Goal: Information Seeking & Learning: Check status

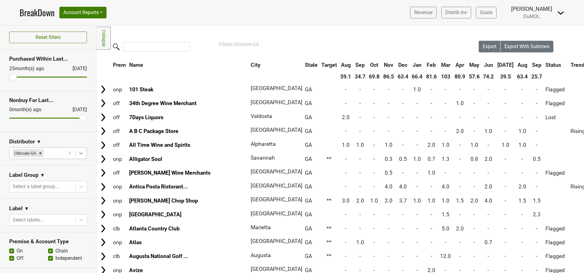
scroll to position [447, 0]
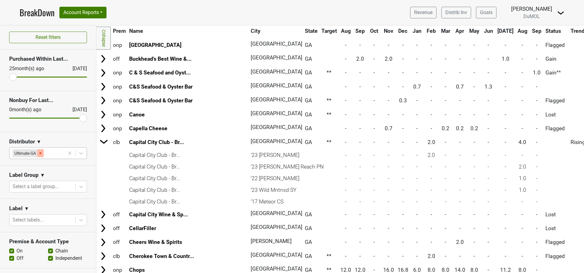
click at [39, 150] on div "Remove Ultimate-GA" at bounding box center [40, 153] width 7 height 8
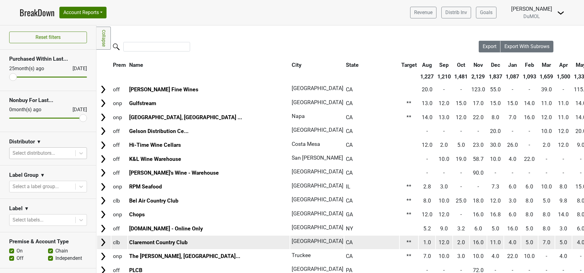
click at [424, 244] on span "1.0" at bounding box center [428, 242] width 8 height 6
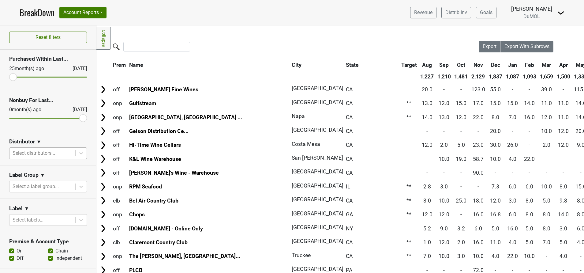
click at [41, 16] on link "BreakDown" at bounding box center [37, 12] width 35 height 13
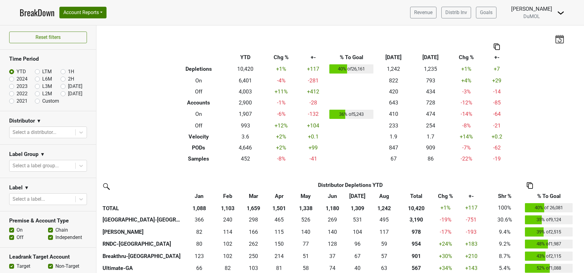
click at [68, 95] on label "[DATE]" at bounding box center [75, 93] width 14 height 7
click at [61, 95] on input "[DATE]" at bounding box center [73, 93] width 24 height 6
radio input "true"
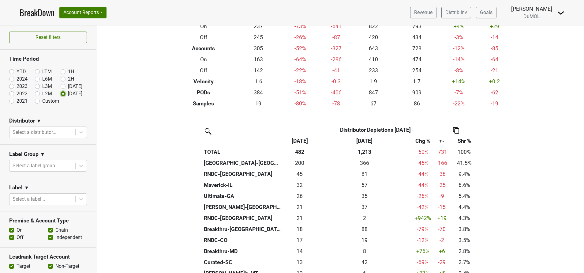
scroll to position [55, 0]
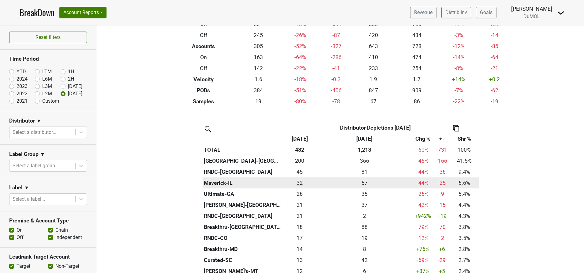
click at [297, 182] on div "31.667 32" at bounding box center [300, 183] width 32 height 8
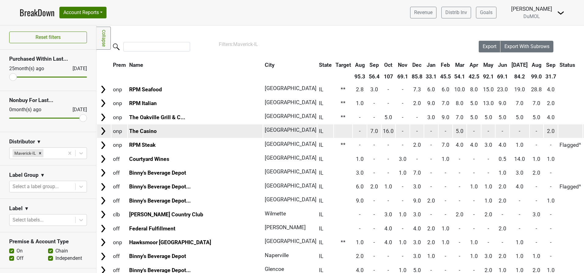
click at [102, 132] on img at bounding box center [103, 130] width 9 height 9
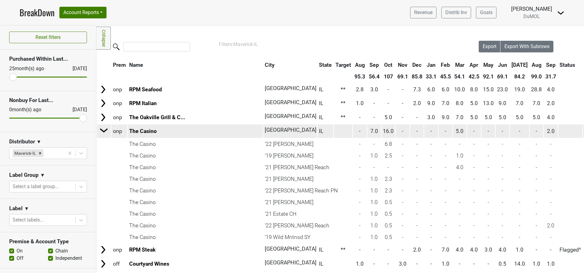
click at [102, 132] on img at bounding box center [104, 130] width 9 height 9
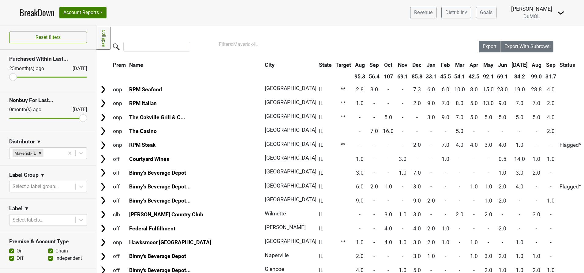
click at [544, 66] on th "Sep" at bounding box center [551, 64] width 14 height 11
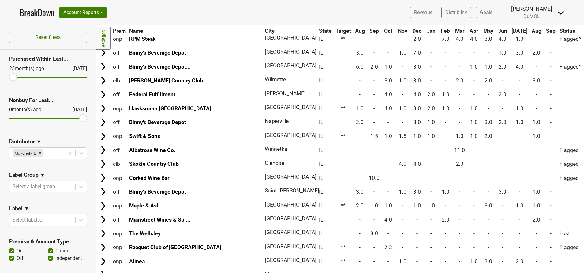
scroll to position [50, 0]
click at [544, 31] on th "Sep" at bounding box center [551, 30] width 14 height 11
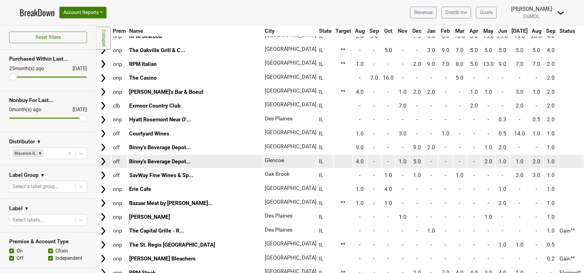
scroll to position [68, 0]
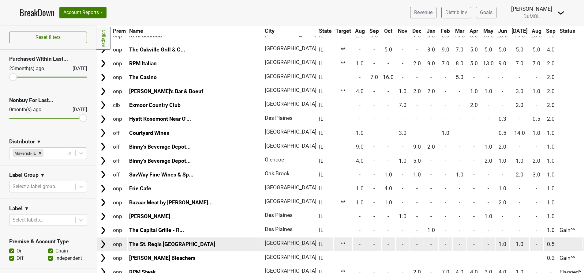
click at [104, 243] on img at bounding box center [103, 243] width 9 height 9
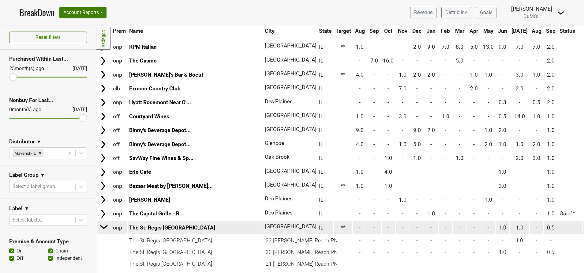
scroll to position [117, 0]
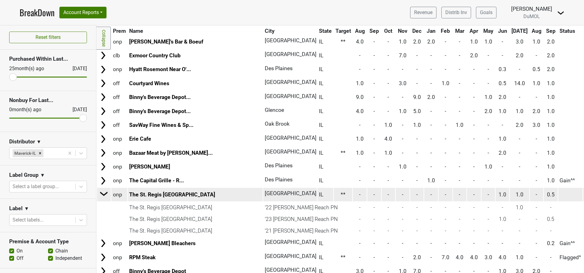
click at [100, 193] on img at bounding box center [104, 193] width 9 height 9
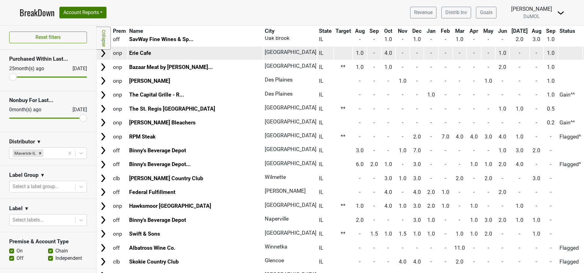
scroll to position [213, 0]
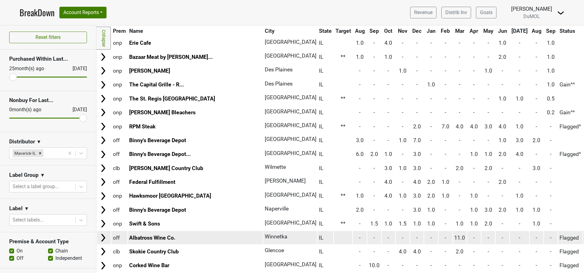
click at [104, 235] on img at bounding box center [103, 237] width 9 height 9
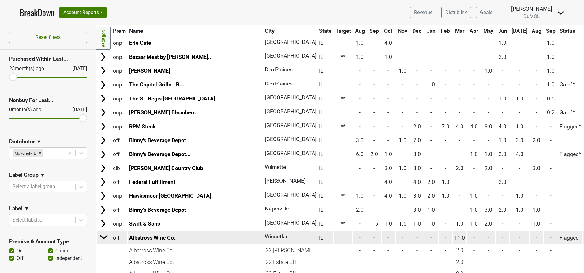
scroll to position [253, 0]
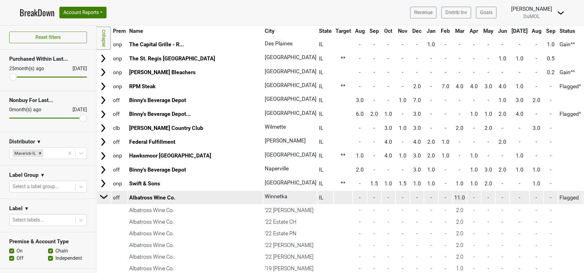
click at [105, 196] on img at bounding box center [104, 196] width 9 height 9
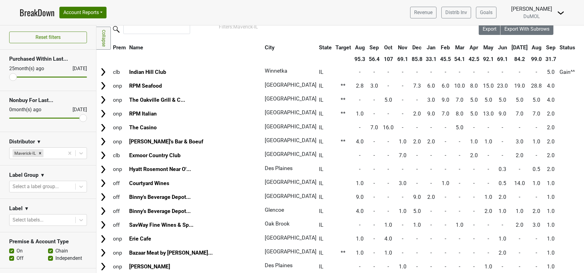
scroll to position [0, 0]
